Goal: Information Seeking & Learning: Learn about a topic

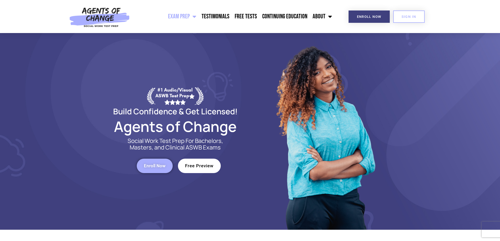
click at [195, 165] on span "Free Preview" at bounding box center [199, 166] width 29 height 4
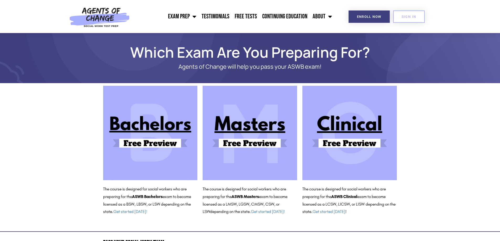
click at [348, 140] on img at bounding box center [349, 133] width 95 height 95
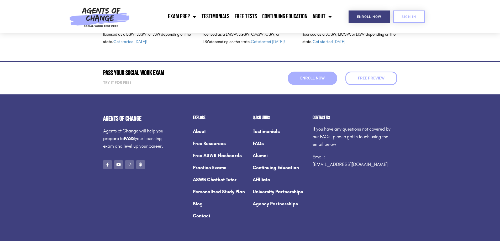
scroll to position [184, 0]
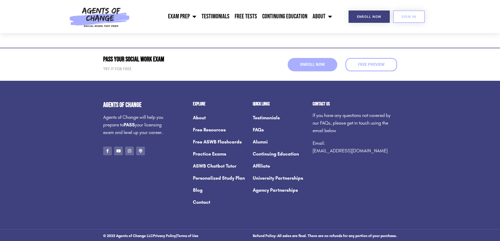
click at [209, 154] on link "Practice Exams" at bounding box center [220, 154] width 55 height 12
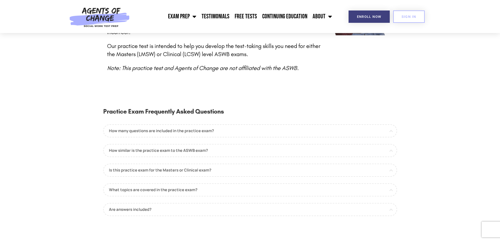
scroll to position [263, 0]
click at [161, 144] on link "How similar is the practice exam to the ASWB exam?" at bounding box center [250, 150] width 294 height 13
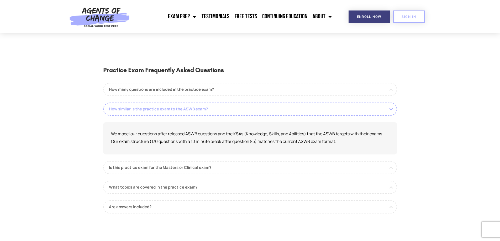
scroll to position [315, 0]
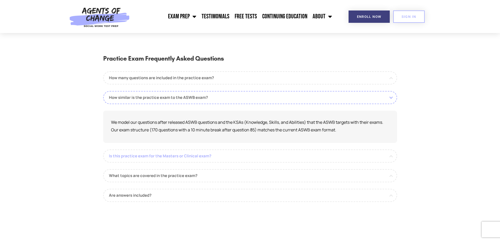
click at [160, 150] on link "Is this practice exam for the Masters or Clinical exam?" at bounding box center [250, 156] width 294 height 13
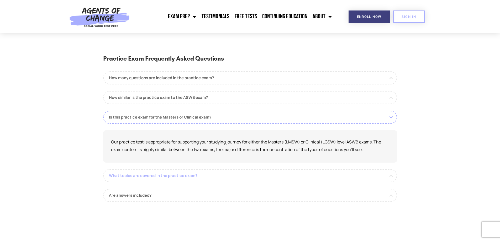
click at [156, 169] on link "What topics are covered in the practice exam?" at bounding box center [250, 175] width 294 height 13
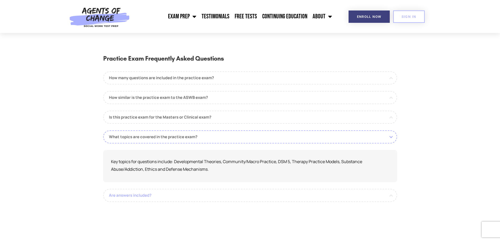
click at [133, 189] on link "Are answers included?" at bounding box center [250, 195] width 294 height 13
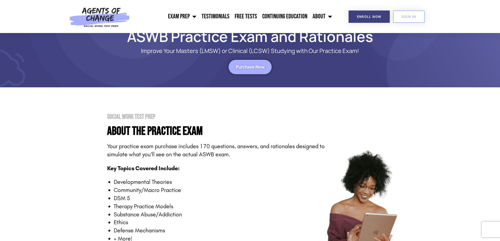
scroll to position [0, 0]
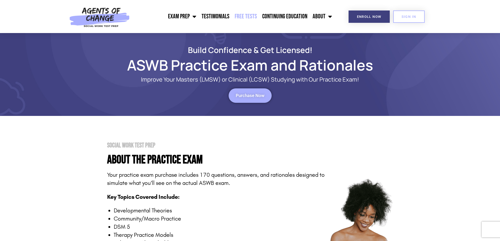
click at [247, 16] on link "Free Tests" at bounding box center [246, 16] width 28 height 13
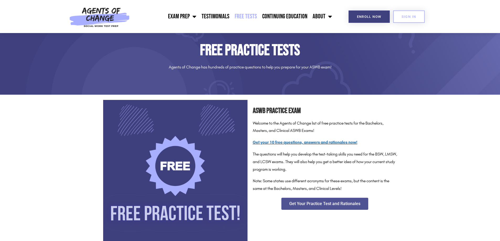
scroll to position [26, 0]
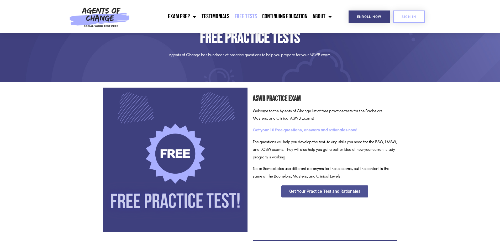
click at [292, 130] on link "Get your 10 free questions, answers and rationales now!" at bounding box center [305, 130] width 105 height 5
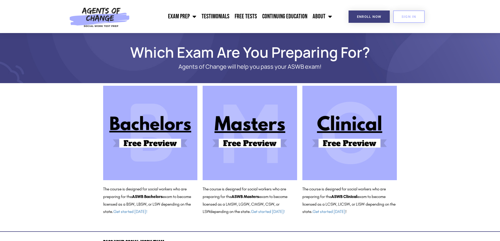
click at [346, 131] on img at bounding box center [349, 133] width 95 height 95
click at [275, 17] on link "Continuing Education" at bounding box center [285, 16] width 50 height 13
click at [214, 15] on link "Testimonials" at bounding box center [215, 16] width 33 height 13
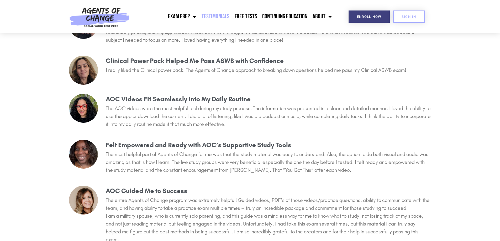
scroll to position [3308, 0]
